Goal: Task Accomplishment & Management: Manage account settings

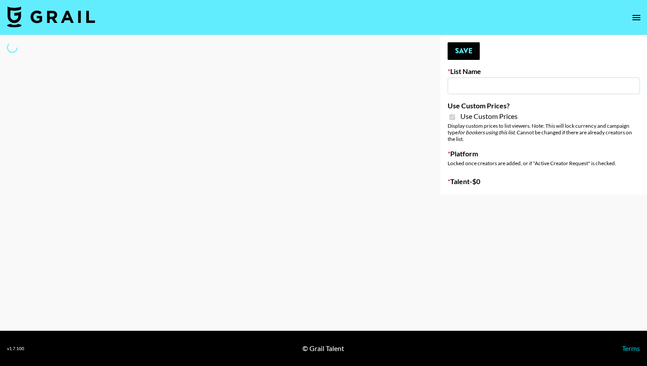
type input "Laifen (TikTok)"
checkbox input "true"
select select "Brand"
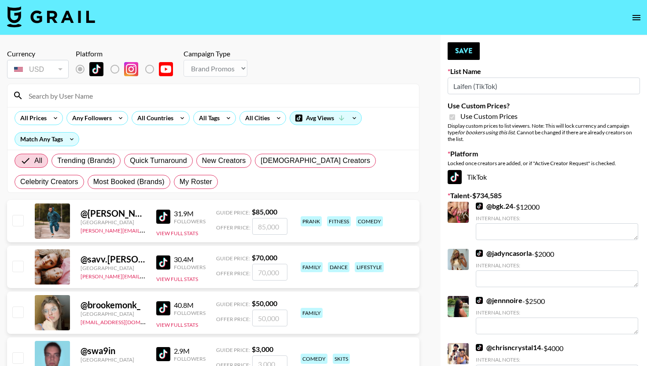
click at [152, 96] on input at bounding box center [218, 95] width 390 height 14
type input "m"
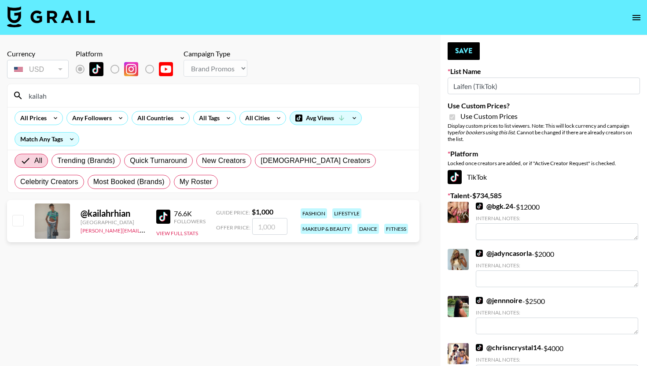
type input "kailah"
click at [13, 221] on input "checkbox" at bounding box center [17, 220] width 11 height 11
checkbox input "true"
type input "1000"
click at [472, 46] on button "Save" at bounding box center [464, 51] width 32 height 18
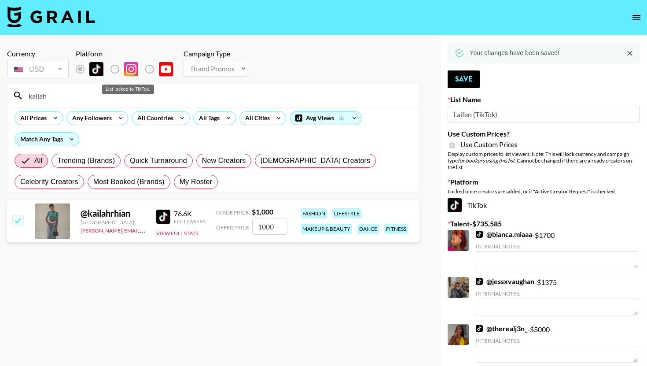
click at [129, 89] on div "List locked to TikTok." at bounding box center [128, 90] width 52 height 10
click at [100, 94] on input "kailah" at bounding box center [218, 95] width 390 height 14
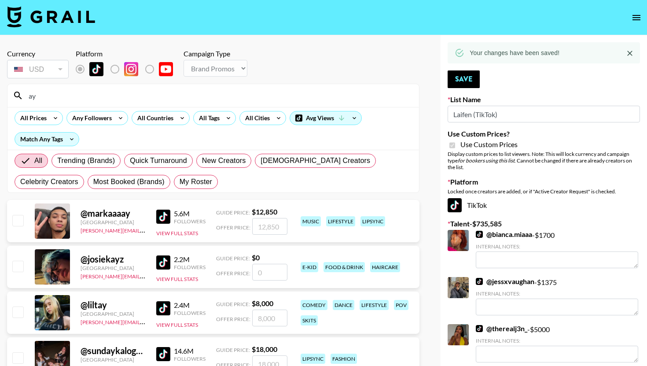
type input "a"
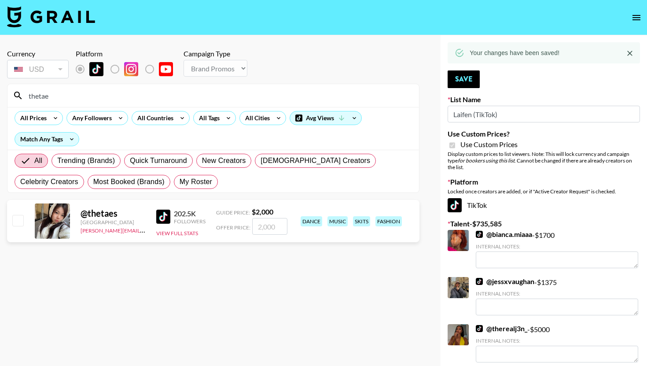
type input "thetae"
click at [20, 221] on input "checkbox" at bounding box center [17, 220] width 11 height 11
checkbox input "true"
type input "2000"
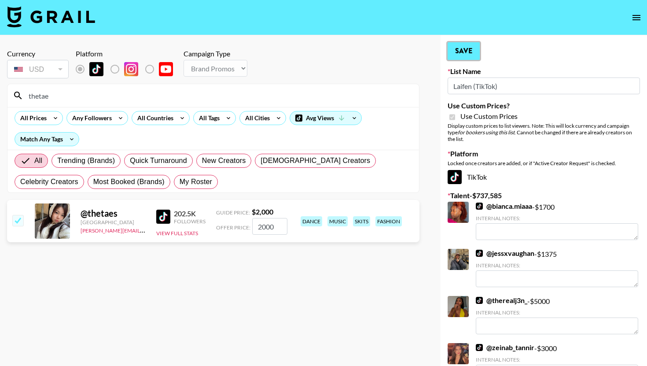
click at [471, 55] on button "Save" at bounding box center [464, 51] width 32 height 18
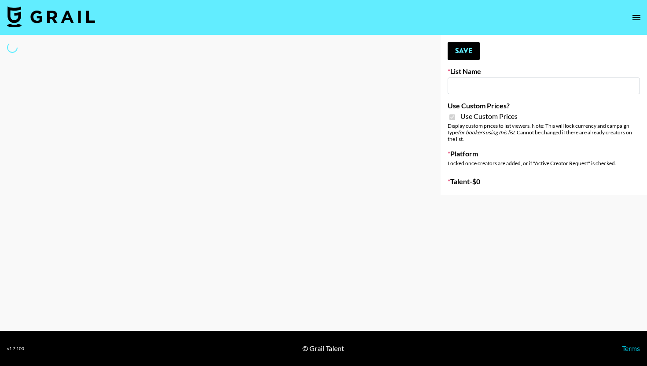
type input "Laifen (IG)"
checkbox input "true"
select select "Brand"
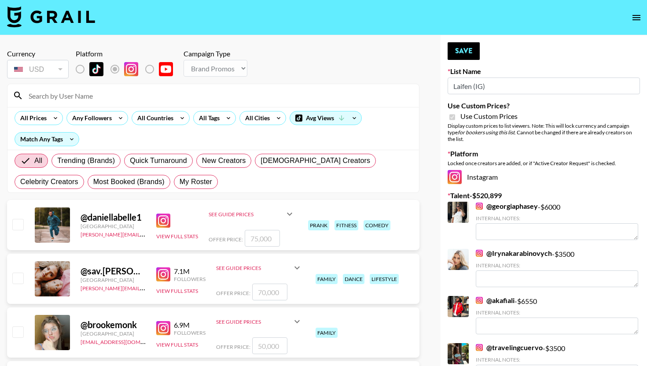
click at [167, 92] on input at bounding box center [218, 95] width 390 height 14
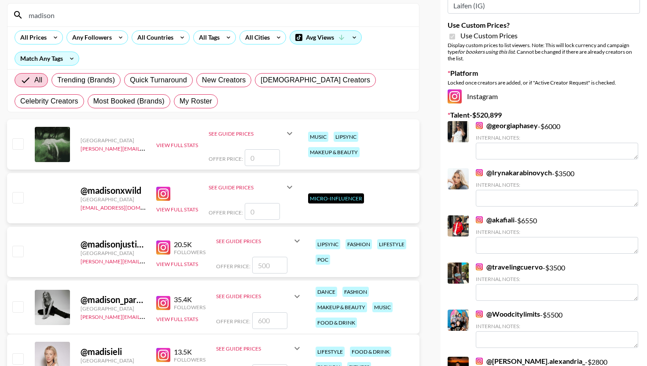
scroll to position [96, 0]
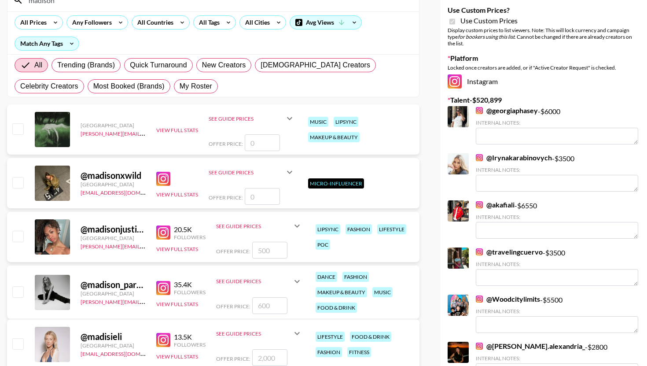
type input "madison"
click at [15, 294] on input "checkbox" at bounding box center [17, 291] width 11 height 11
checkbox input "true"
type input "600"
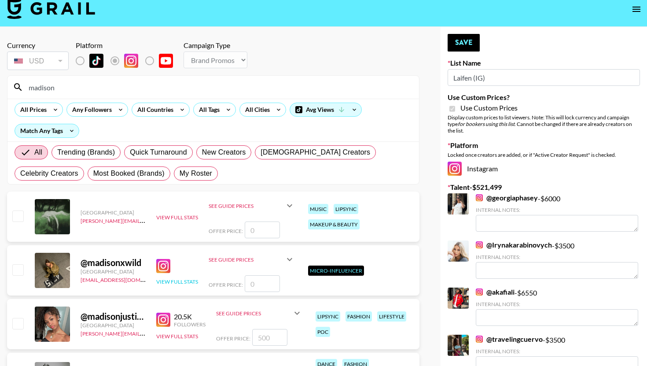
scroll to position [0, 0]
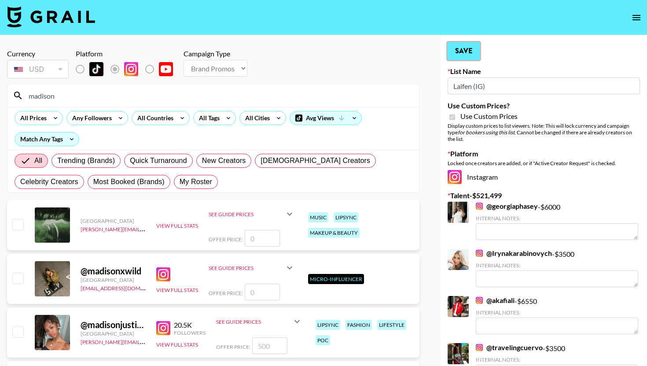
click at [464, 54] on button "Save" at bounding box center [464, 51] width 32 height 18
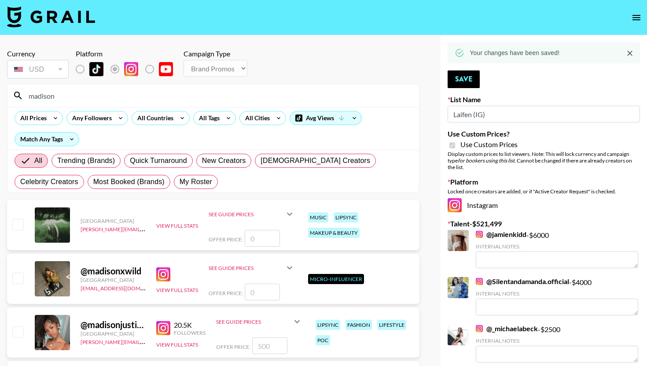
click at [272, 102] on input "madison" at bounding box center [218, 95] width 390 height 14
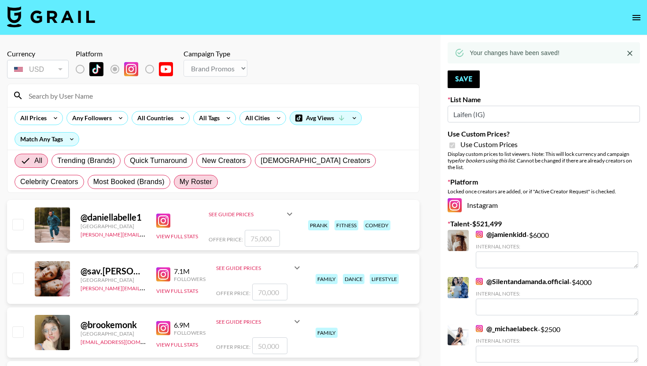
click at [180, 184] on span "My Roster" at bounding box center [196, 182] width 33 height 11
click at [180, 182] on input "My Roster" at bounding box center [180, 182] width 0 height 0
radio input "true"
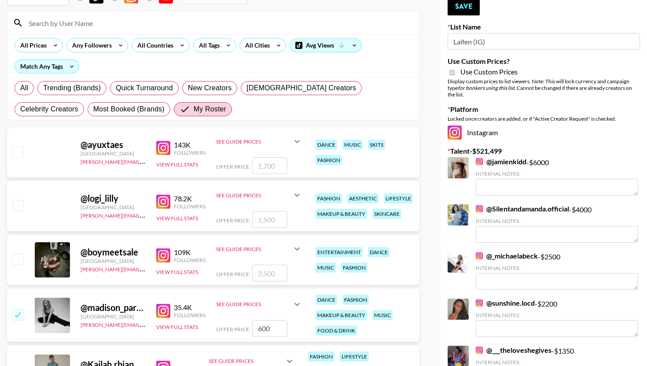
scroll to position [122, 0]
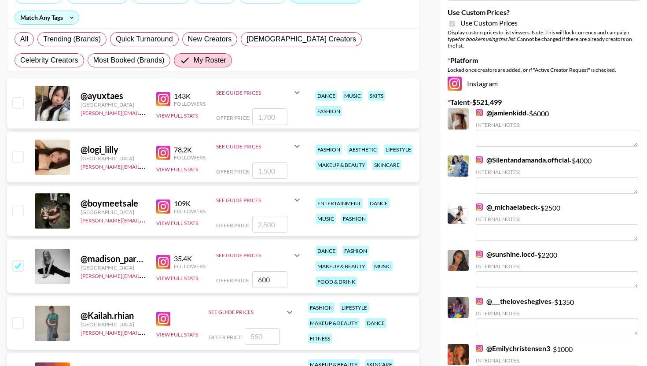
click at [22, 155] on input "checkbox" at bounding box center [17, 156] width 11 height 11
checkbox input "true"
type input "1500"
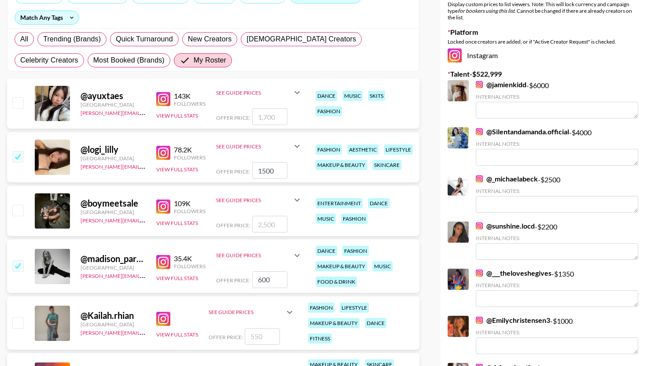
click at [21, 107] on input "checkbox" at bounding box center [17, 102] width 11 height 11
checkbox input "true"
type input "1700"
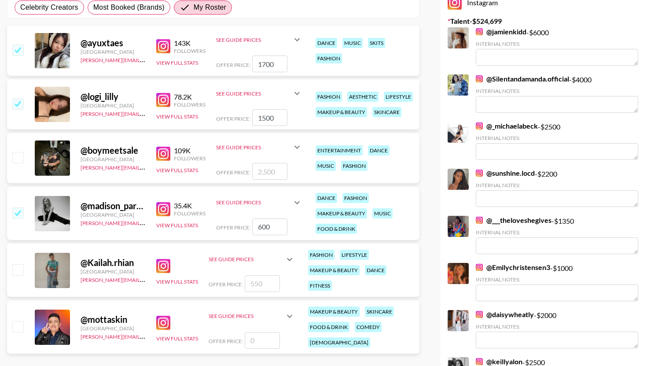
scroll to position [196, 0]
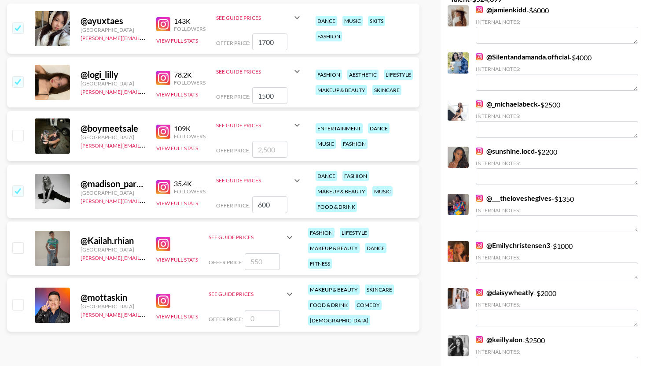
click at [21, 140] on input "checkbox" at bounding box center [17, 135] width 11 height 11
checkbox input "true"
type input "2500"
click at [20, 251] on input "checkbox" at bounding box center [17, 247] width 11 height 11
checkbox input "true"
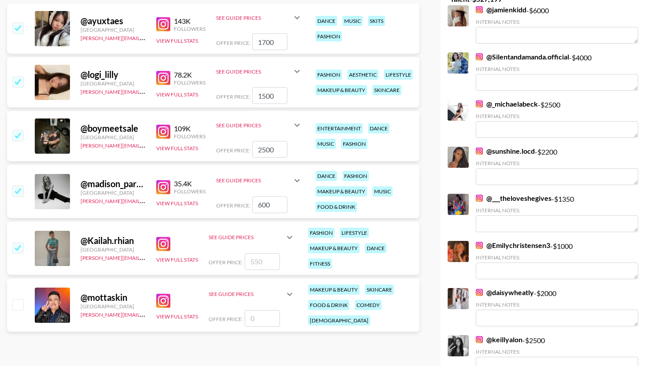
type input "550"
click at [18, 299] on input "checkbox" at bounding box center [17, 304] width 11 height 11
click at [18, 306] on input "checkbox" at bounding box center [17, 304] width 11 height 11
click at [21, 310] on div at bounding box center [18, 305] width 14 height 15
click at [20, 299] on input "checkbox" at bounding box center [17, 304] width 11 height 11
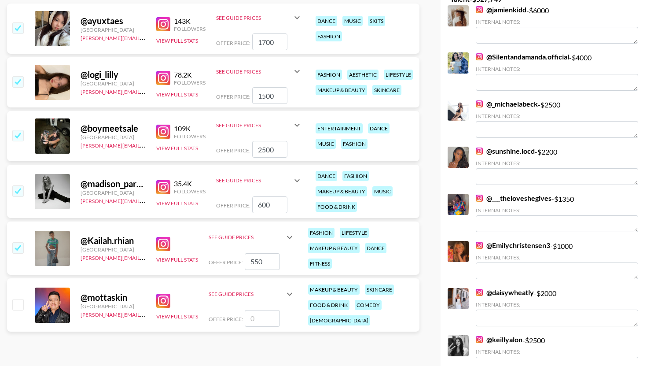
click at [20, 299] on input "checkbox" at bounding box center [17, 304] width 11 height 11
checkbox input "false"
click at [288, 290] on icon at bounding box center [289, 294] width 11 height 11
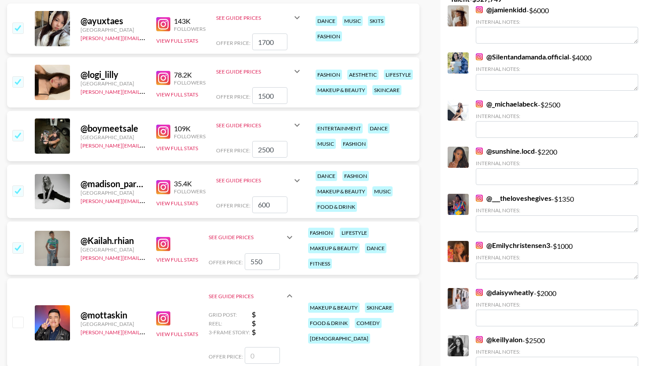
click at [288, 291] on icon at bounding box center [289, 296] width 11 height 11
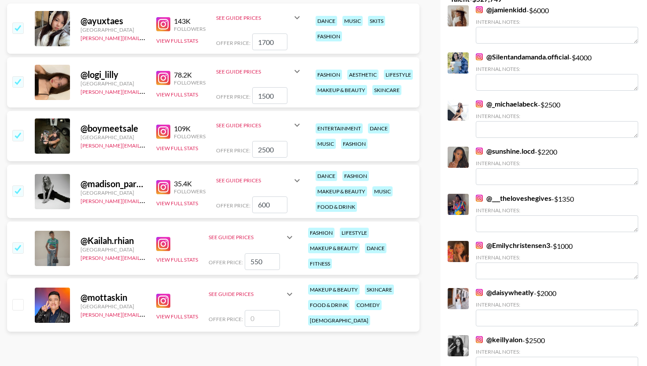
click at [265, 317] on input "number" at bounding box center [262, 318] width 35 height 17
type input "5"
checkbox input "false"
type input "4"
checkbox input "true"
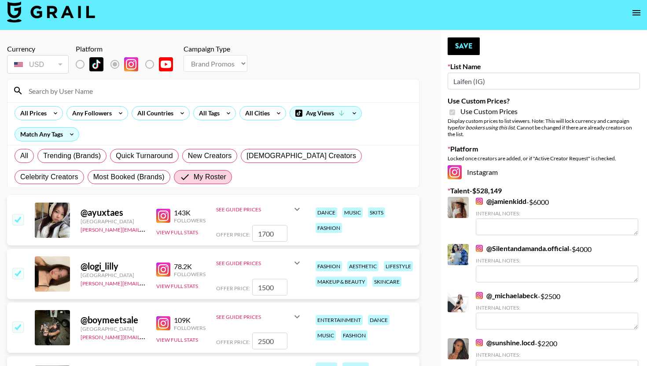
scroll to position [0, 0]
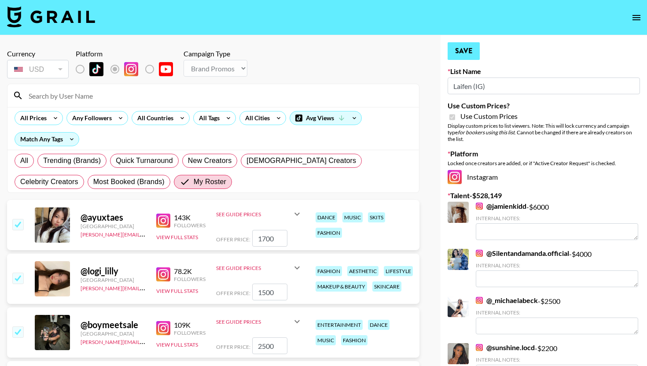
type input "400"
click at [455, 53] on button "Save" at bounding box center [464, 51] width 32 height 18
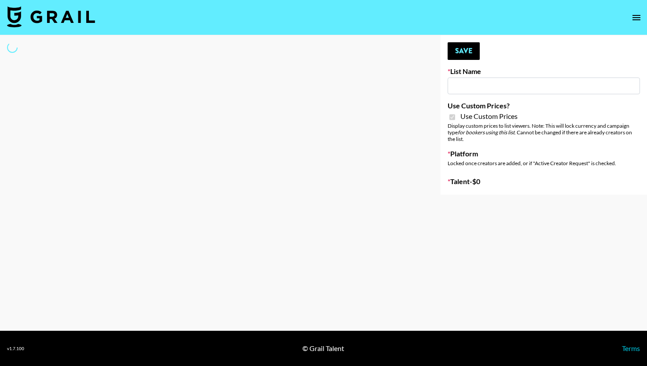
type input "Laifen (TikTok)"
checkbox input "true"
select select "Brand"
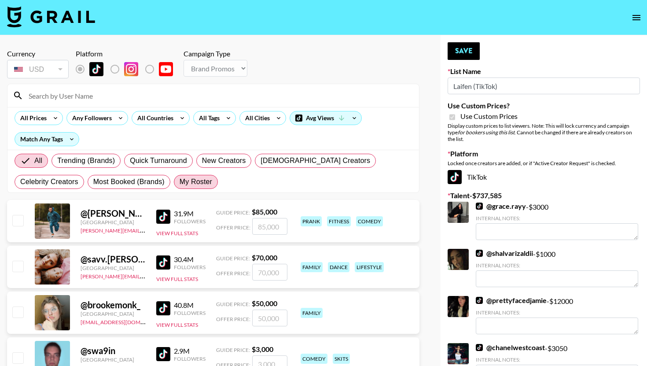
click at [174, 181] on label "My Roster" at bounding box center [196, 182] width 44 height 14
click at [180, 182] on input "My Roster" at bounding box center [180, 182] width 0 height 0
radio input "true"
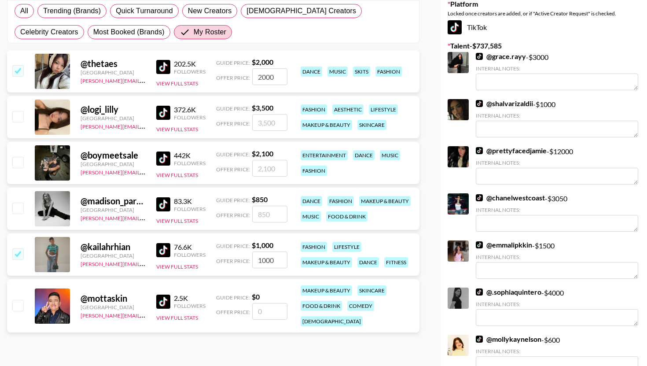
scroll to position [170, 0]
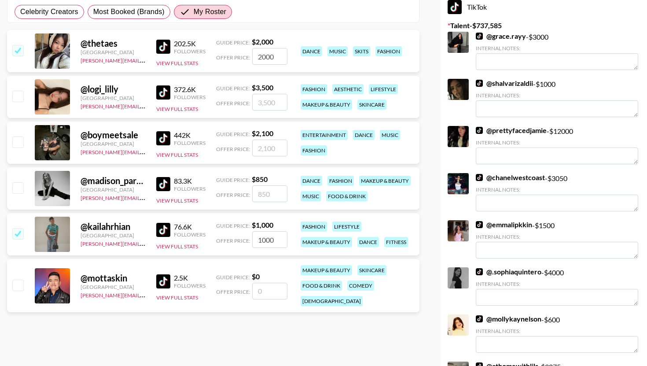
click at [22, 98] on input "checkbox" at bounding box center [17, 96] width 11 height 11
checkbox input "true"
type input "3500"
click at [22, 189] on input "checkbox" at bounding box center [17, 187] width 11 height 11
checkbox input "true"
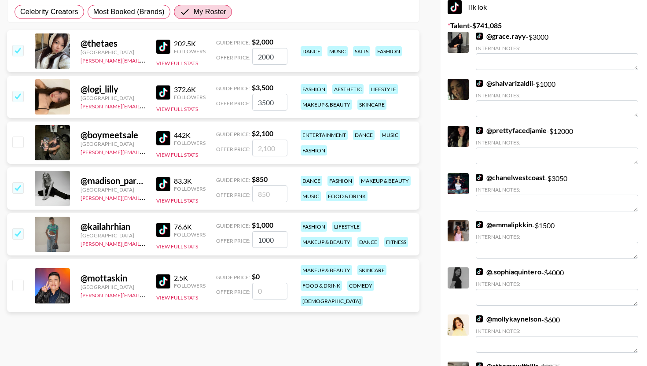
type input "850"
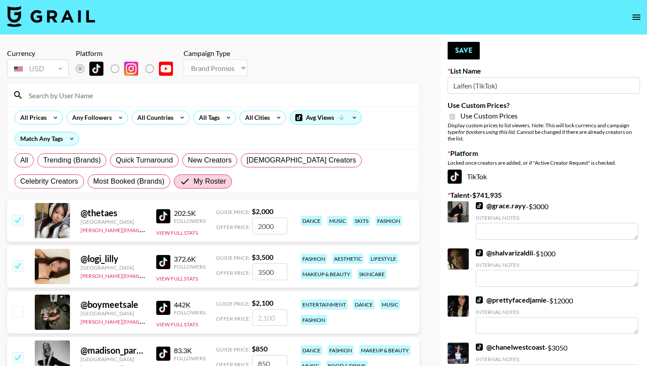
scroll to position [0, 0]
click at [462, 48] on button "Save" at bounding box center [464, 51] width 32 height 18
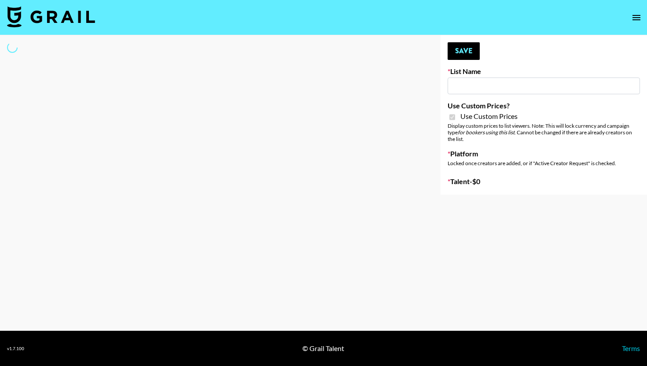
type input "PLAUD (IG)"
checkbox input "true"
select select "Brand"
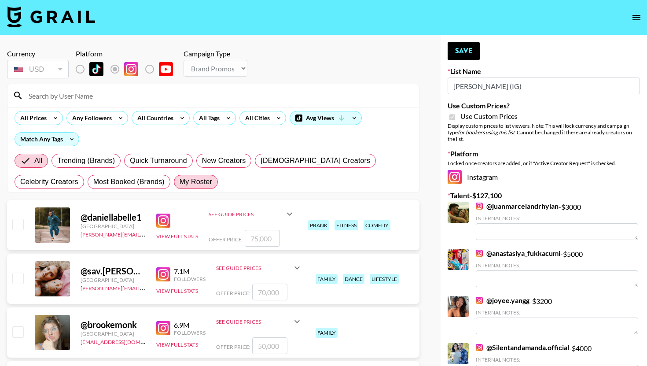
click at [180, 183] on span "My Roster" at bounding box center [196, 182] width 33 height 11
click at [180, 182] on input "My Roster" at bounding box center [180, 182] width 0 height 0
radio input "true"
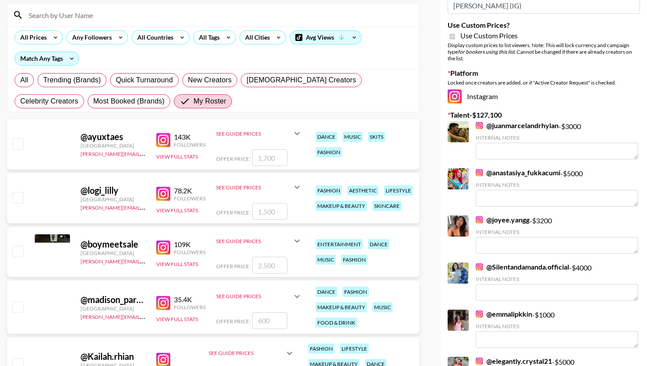
scroll to position [98, 0]
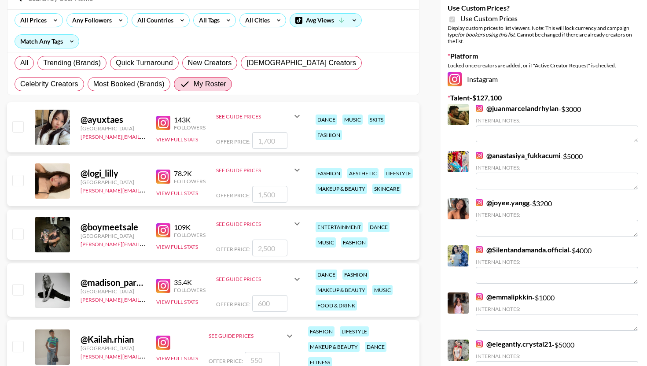
click at [24, 125] on div "@ ayuxtaes United States emily.vang@grail-talent.com 143K Followers View Full S…" at bounding box center [213, 127] width 412 height 50
click at [22, 126] on input "checkbox" at bounding box center [17, 126] width 11 height 11
checkbox input "true"
type input "1700"
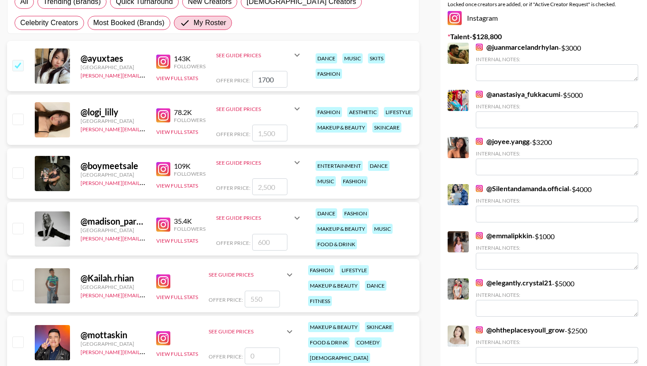
click at [15, 179] on div at bounding box center [18, 173] width 14 height 15
click at [17, 174] on input "checkbox" at bounding box center [17, 172] width 11 height 11
checkbox input "true"
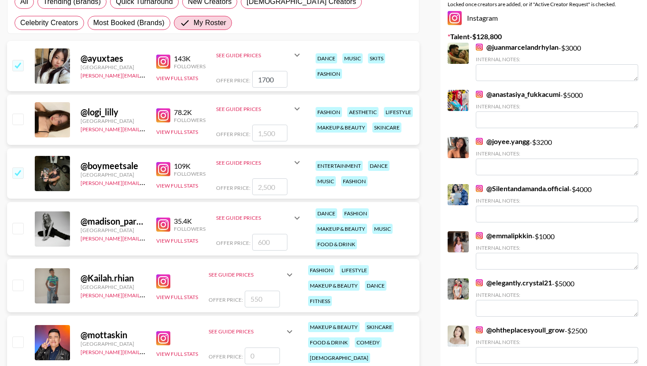
type input "2500"
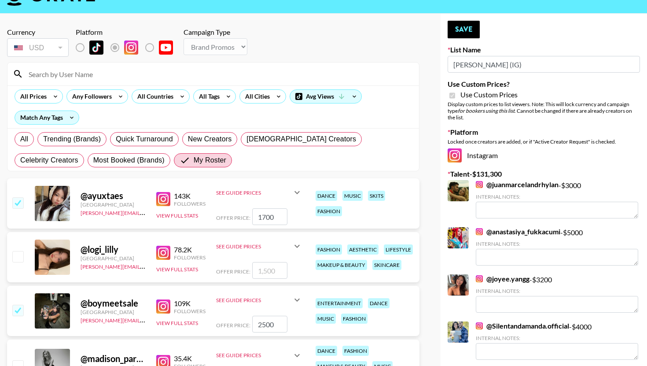
scroll to position [0, 0]
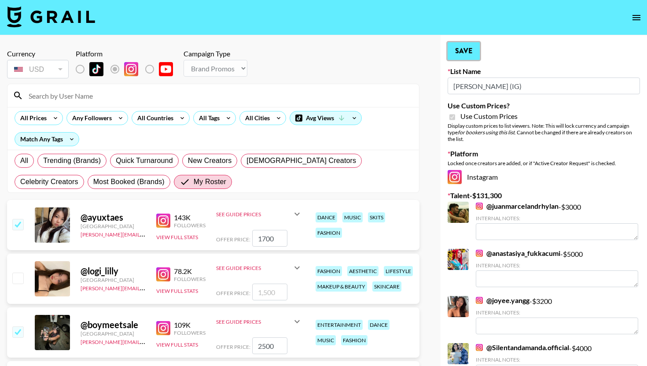
click at [468, 44] on button "Save" at bounding box center [464, 51] width 32 height 18
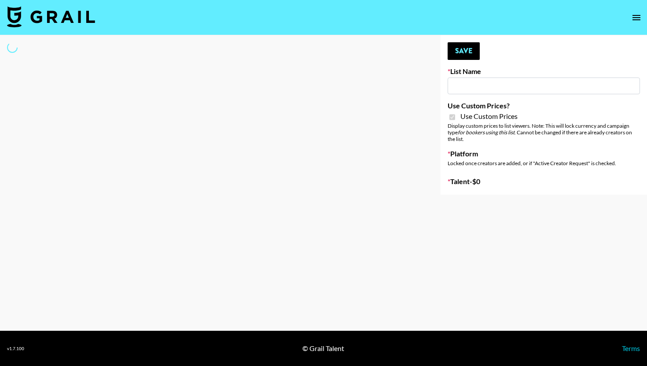
type input "[PERSON_NAME] (TikTok)"
checkbox input "true"
select select "Brand"
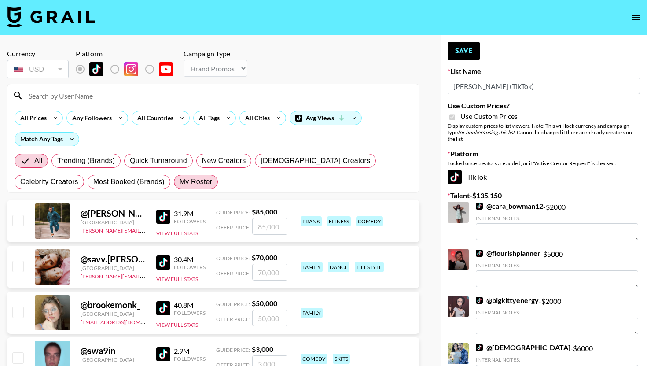
click at [180, 182] on span "My Roster" at bounding box center [196, 182] width 33 height 11
click at [180, 182] on input "My Roster" at bounding box center [180, 182] width 0 height 0
radio input "true"
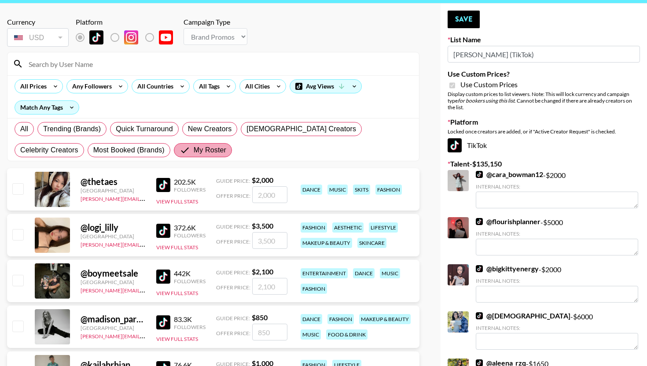
scroll to position [90, 0]
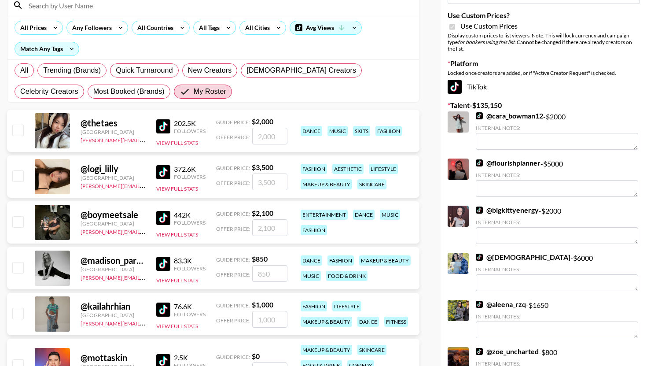
click at [18, 132] on input "checkbox" at bounding box center [17, 130] width 11 height 11
checkbox input "true"
type input "2000"
click at [22, 221] on input "checkbox" at bounding box center [17, 221] width 11 height 11
checkbox input "true"
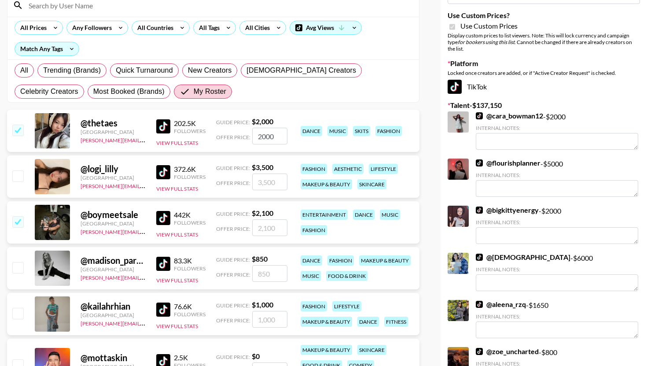
type input "2100"
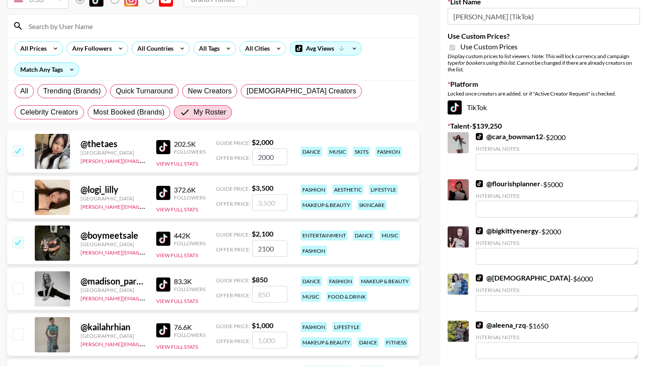
scroll to position [0, 0]
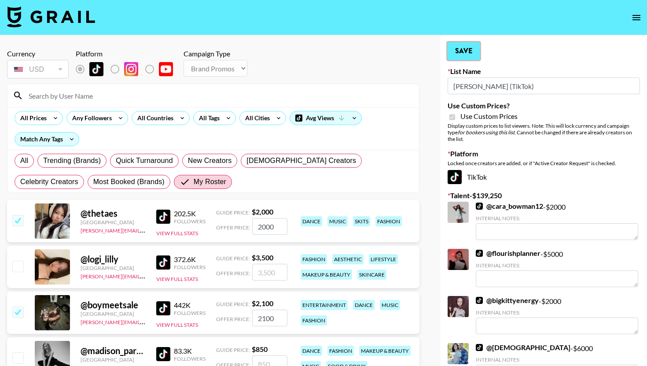
click at [464, 54] on button "Save" at bounding box center [464, 51] width 32 height 18
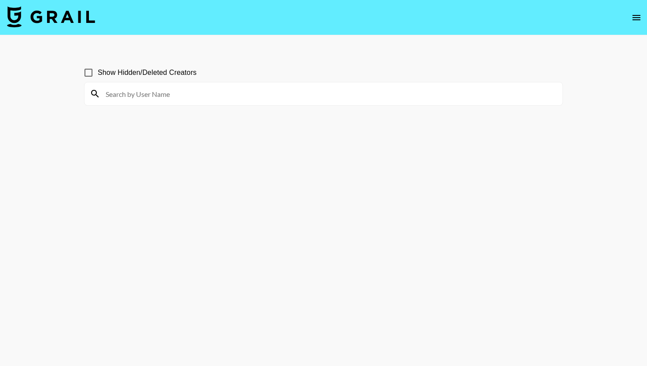
click at [639, 13] on icon "open drawer" at bounding box center [636, 17] width 11 height 11
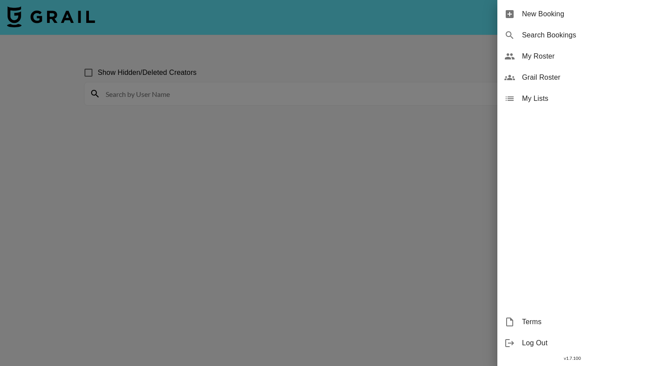
click at [563, 63] on div "My Roster" at bounding box center [572, 56] width 150 height 21
click at [522, 54] on span "My Roster" at bounding box center [581, 56] width 118 height 11
click at [416, 51] on div at bounding box center [323, 183] width 647 height 366
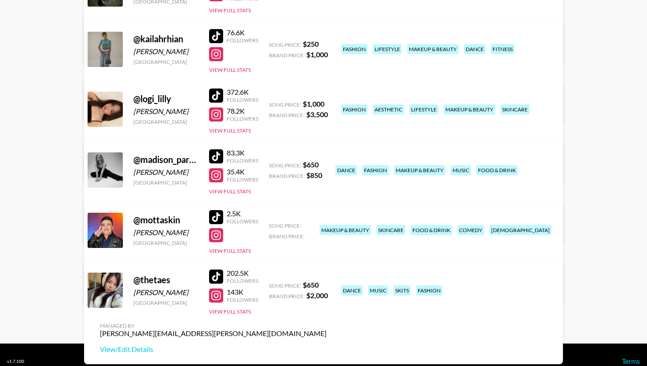
scroll to position [186, 0]
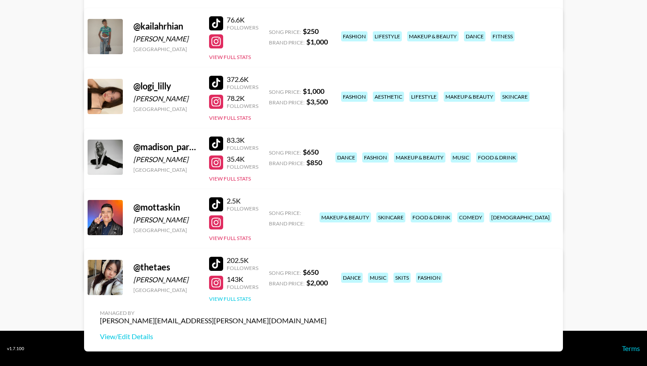
click at [246, 296] on button "View Full Stats" at bounding box center [230, 298] width 42 height 7
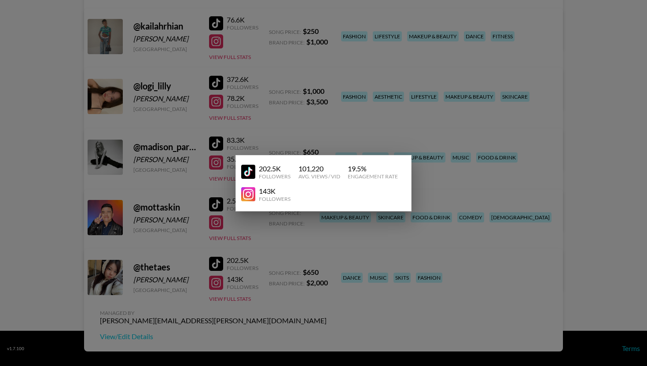
click at [280, 118] on div at bounding box center [323, 183] width 647 height 366
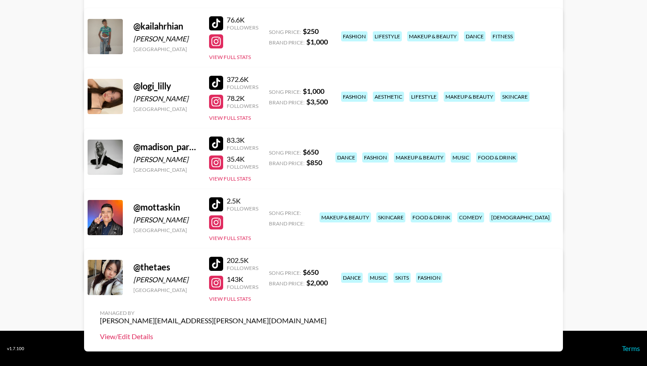
click at [327, 332] on link "View/Edit Details" at bounding box center [213, 336] width 227 height 9
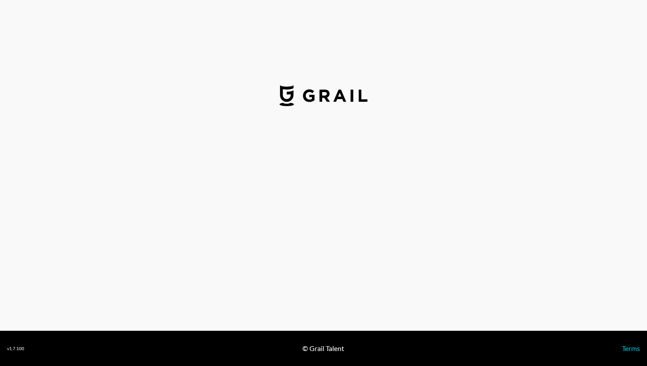
select select "USD"
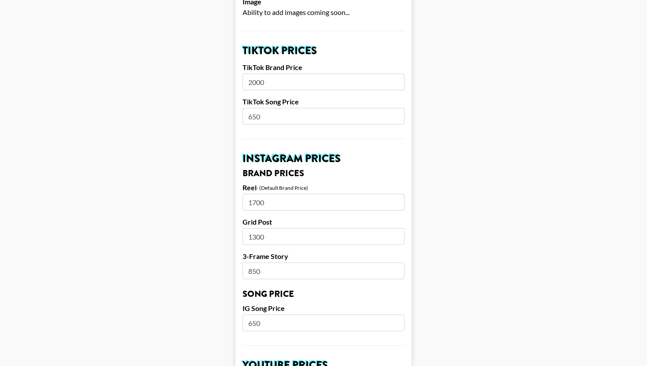
scroll to position [272, 0]
